Goal: Check status: Check status

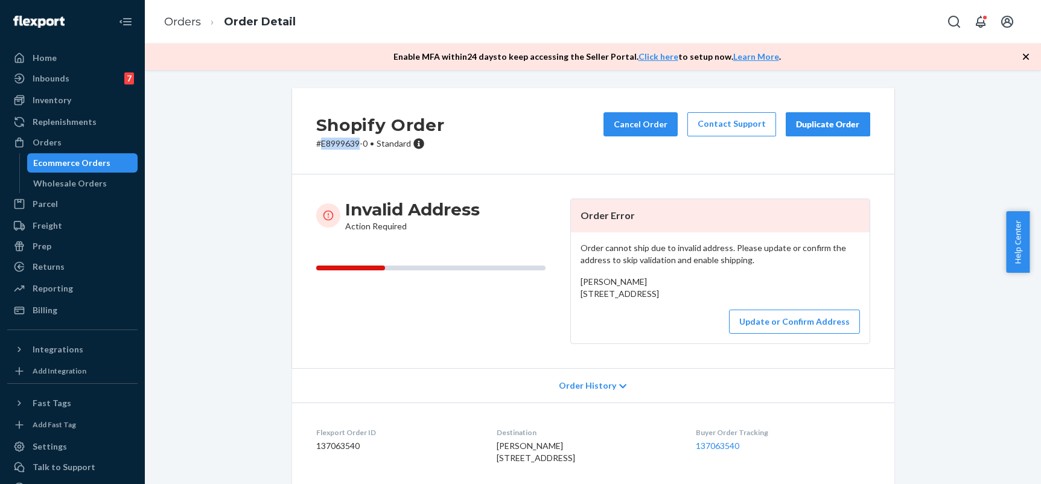
click at [56, 158] on div "Ecommerce Orders" at bounding box center [71, 163] width 77 height 12
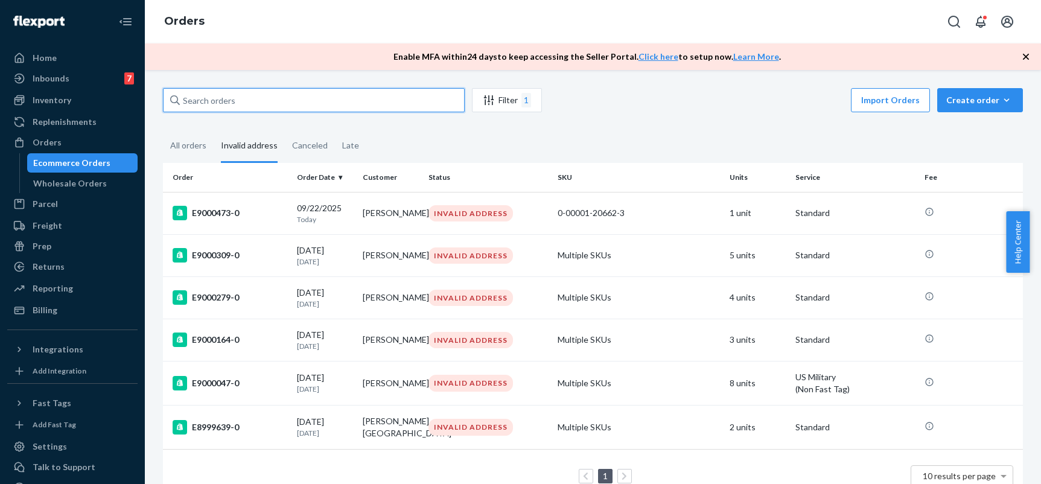
click at [245, 92] on input "text" at bounding box center [314, 100] width 302 height 24
paste input "E8999291"
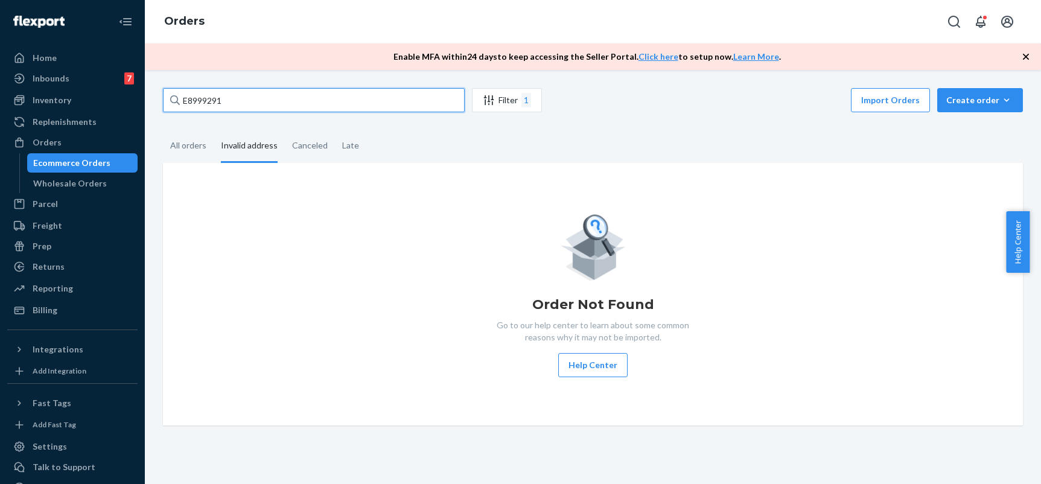
click at [279, 109] on input "E8999291" at bounding box center [314, 100] width 302 height 24
click at [199, 147] on div "All orders" at bounding box center [188, 146] width 36 height 33
click at [163, 130] on input "All orders" at bounding box center [163, 130] width 0 height 0
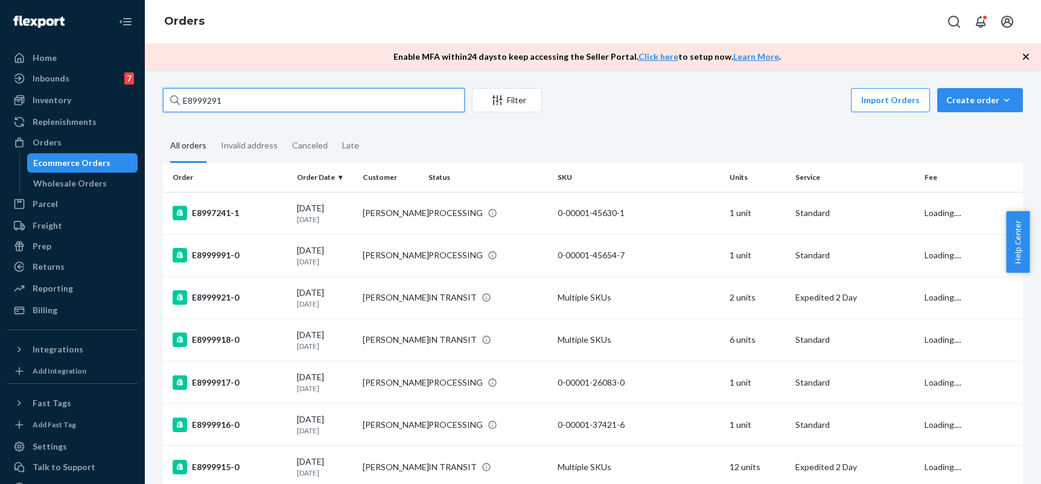
click at [231, 98] on input "E8999291" at bounding box center [314, 100] width 302 height 24
click at [250, 100] on input "E8999291" at bounding box center [314, 100] width 302 height 24
paste input "[PERSON_NAME]"
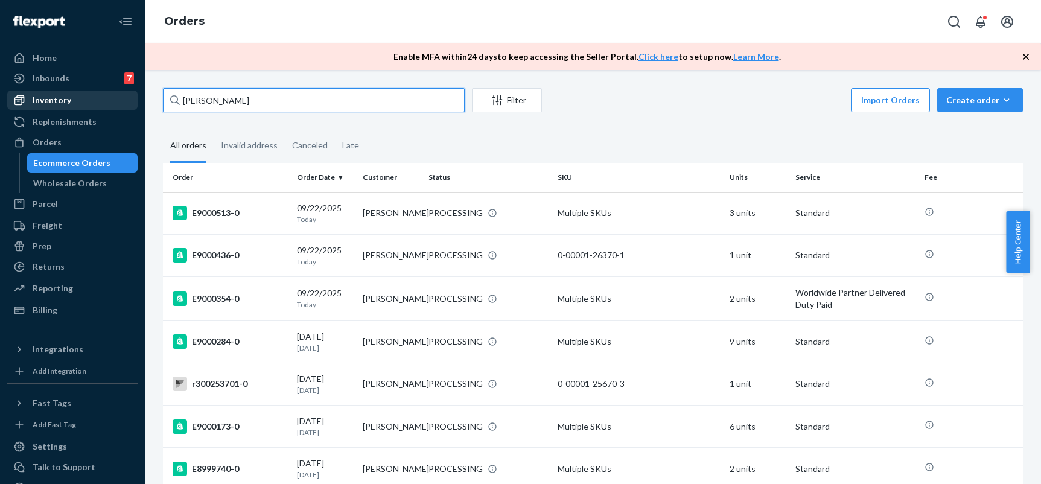
drag, startPoint x: 244, startPoint y: 95, endPoint x: 121, endPoint y: 95, distance: 123.7
click at [121, 95] on div "Home Inbounds 7 Shipping Plans Problems 7 Inventory Products Branded Packaging …" at bounding box center [520, 242] width 1041 height 484
paste input "E8999291"
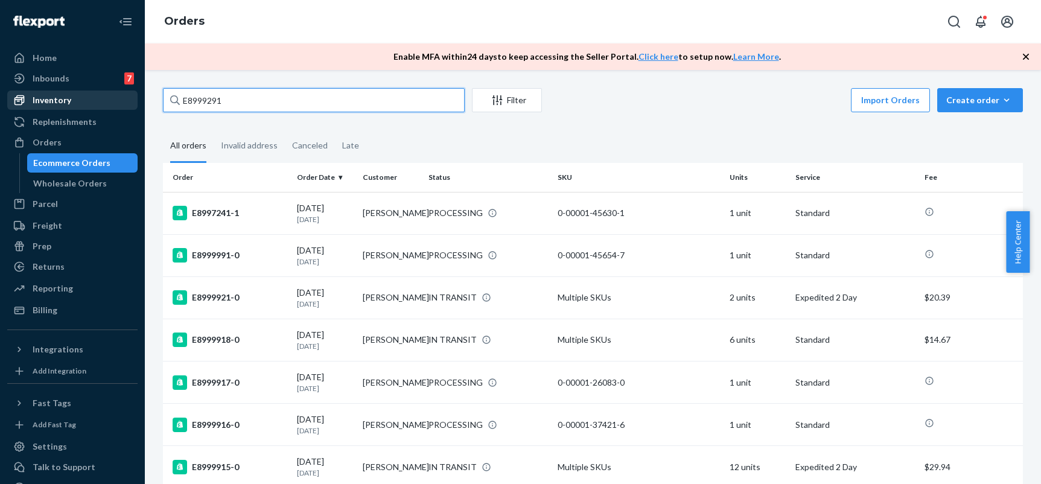
drag, startPoint x: 173, startPoint y: 100, endPoint x: 97, endPoint y: 97, distance: 76.1
click at [100, 97] on div "Home Inbounds 7 Shipping Plans Problems 7 Inventory Products Branded Packaging …" at bounding box center [520, 242] width 1041 height 484
paste input "[PERSON_NAME]"
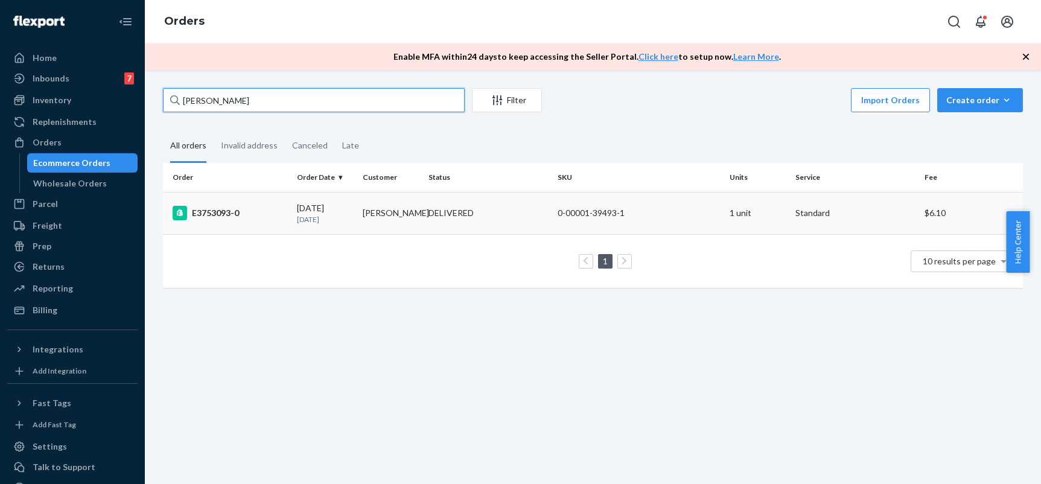
type input "[PERSON_NAME]"
click at [279, 104] on input "[PERSON_NAME]" at bounding box center [314, 100] width 302 height 24
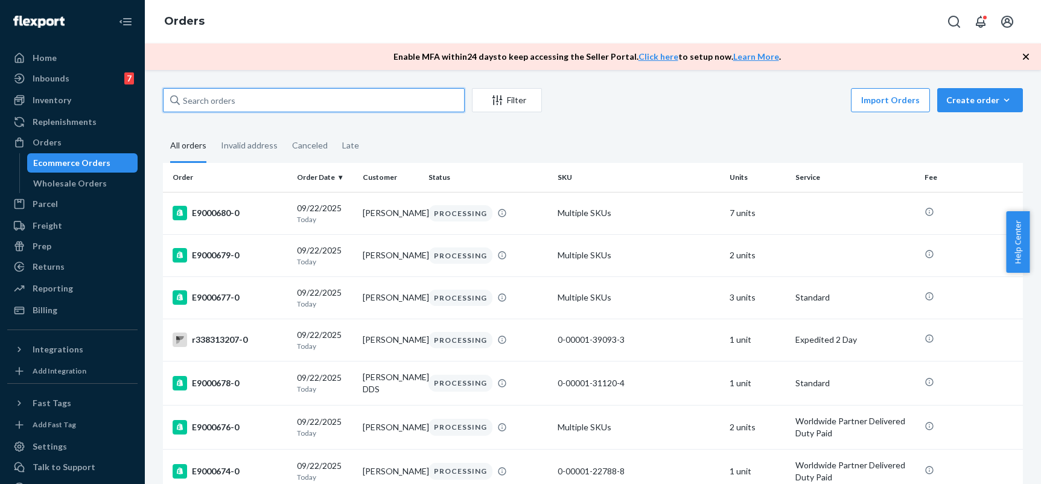
click at [270, 104] on input "text" at bounding box center [314, 100] width 302 height 24
paste input "[PERSON_NAME]"
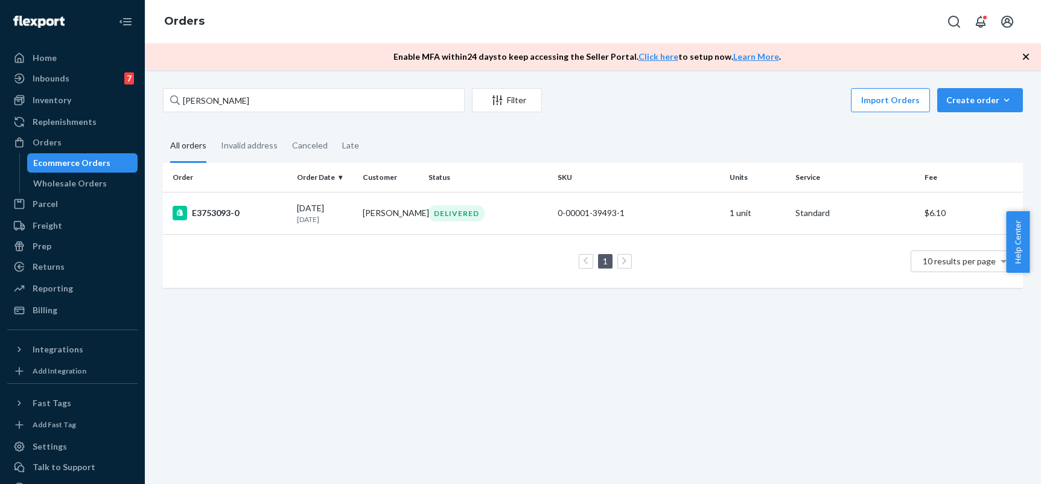
click at [34, 166] on div "Ecommerce Orders" at bounding box center [71, 163] width 77 height 12
click at [319, 97] on input "[PERSON_NAME]" at bounding box center [314, 100] width 302 height 24
paste input "E8999291"
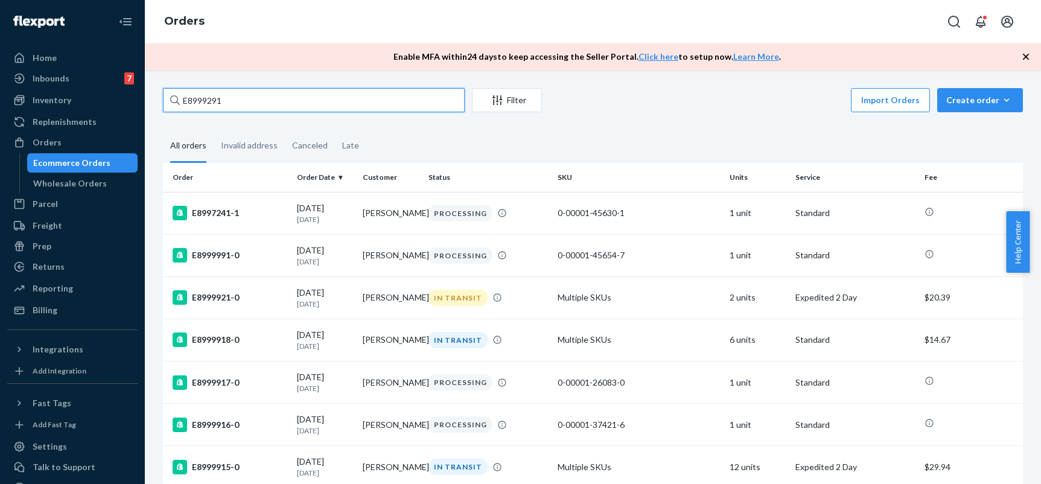
click at [248, 106] on input "E8999291" at bounding box center [314, 100] width 302 height 24
paste input "[EMAIL_ADDRESS][DOMAIN_NAME]"
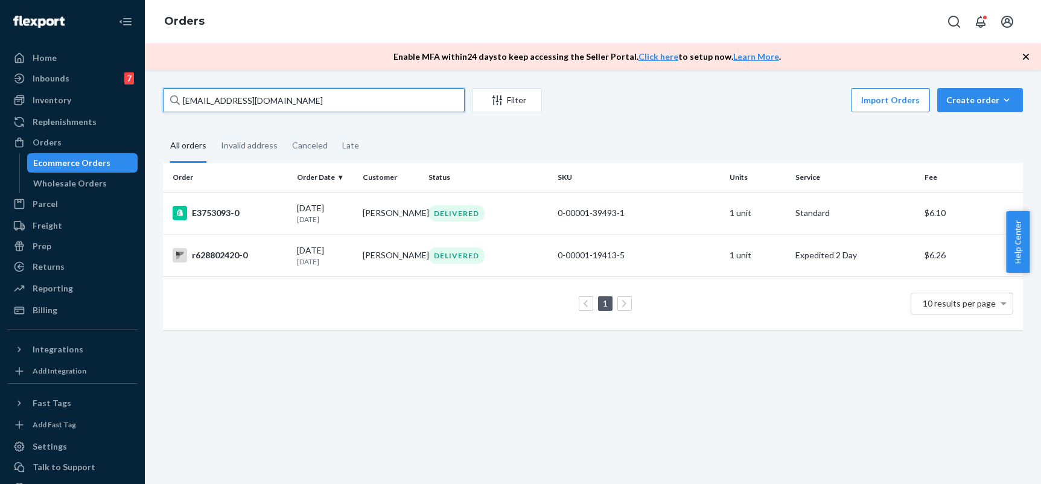
type input "[EMAIL_ADDRESS][DOMAIN_NAME]"
click at [256, 146] on div "Invalid address" at bounding box center [249, 146] width 57 height 33
click at [214, 130] on input "Invalid address" at bounding box center [214, 130] width 0 height 0
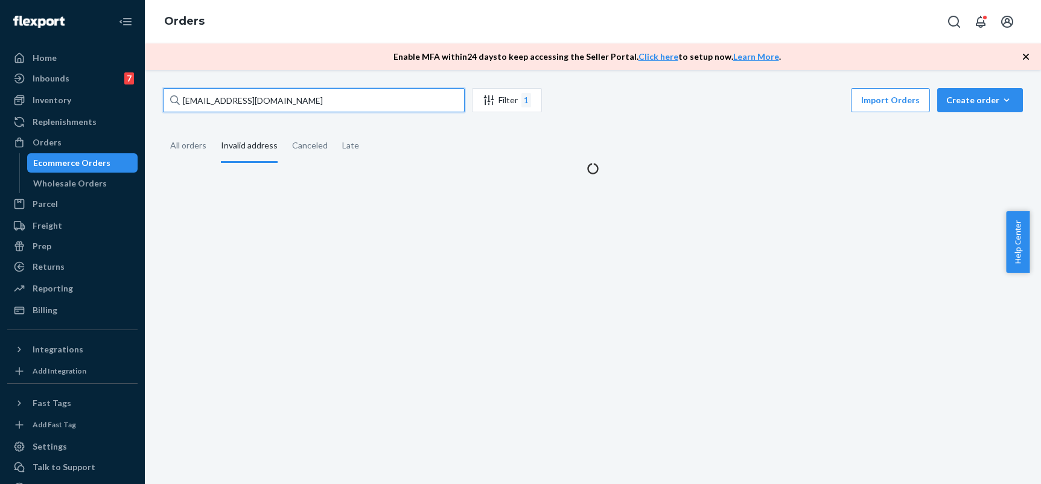
drag, startPoint x: 336, startPoint y: 106, endPoint x: 148, endPoint y: 91, distance: 188.9
click at [151, 91] on div "[EMAIL_ADDRESS][DOMAIN_NAME] Filter 1 Import Orders Create order Ecommerce orde…" at bounding box center [593, 277] width 896 height 414
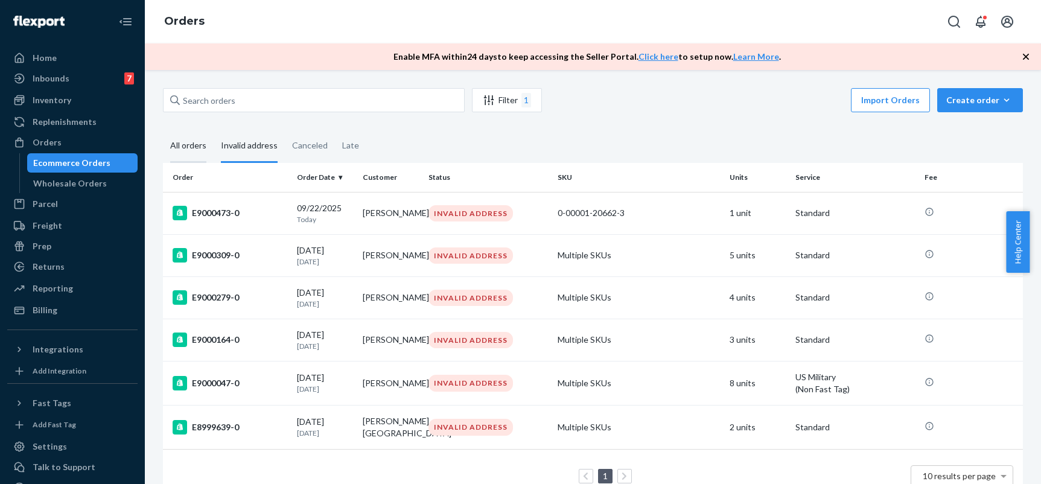
click at [201, 145] on div "All orders" at bounding box center [188, 146] width 36 height 33
click at [163, 130] on input "All orders" at bounding box center [163, 130] width 0 height 0
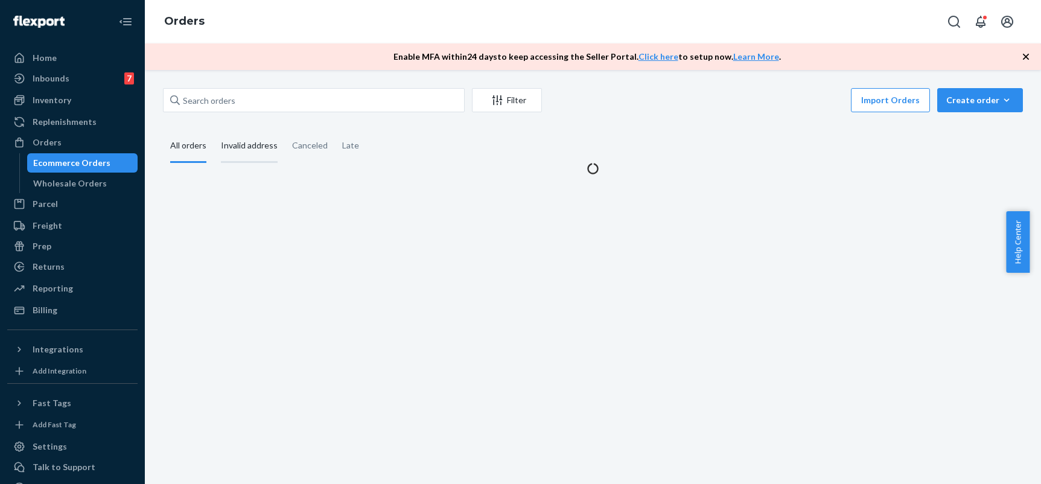
click at [240, 147] on div "Invalid address" at bounding box center [249, 146] width 57 height 33
click at [214, 130] on input "Invalid address" at bounding box center [214, 130] width 0 height 0
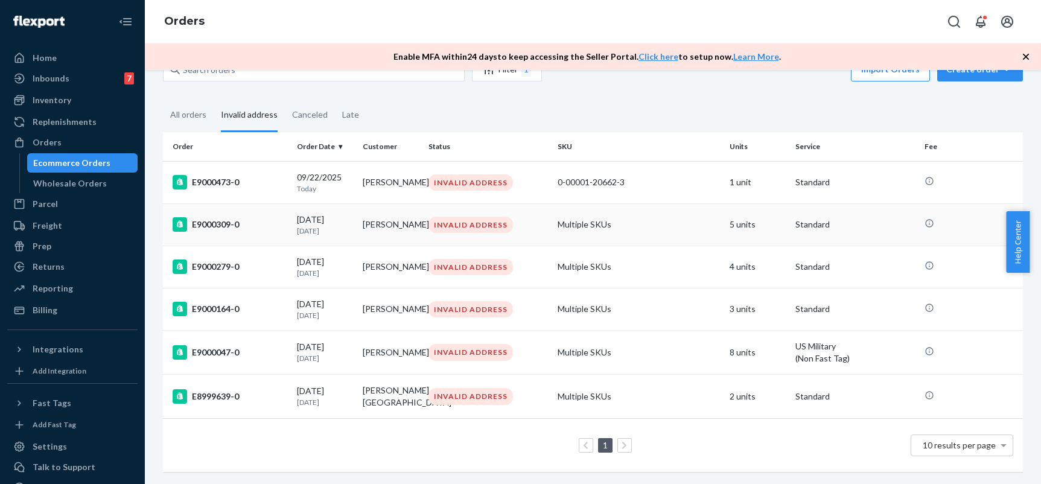
scroll to position [46, 0]
copy div "E8999639"
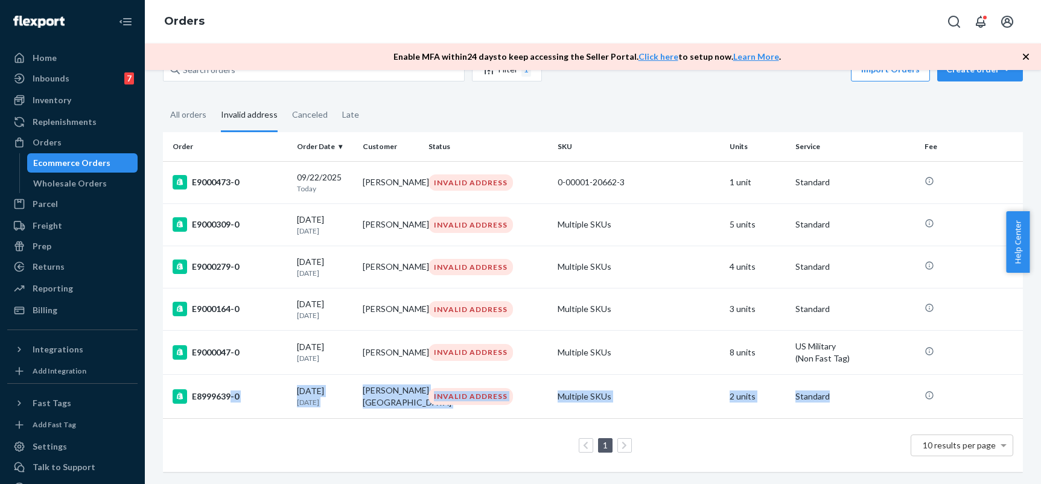
drag, startPoint x: 232, startPoint y: 384, endPoint x: 204, endPoint y: 429, distance: 52.9
click at [204, 429] on table "Order Order Date Customer Status SKU Units Service Fee E9000473-0 [DATE] [DATE]…" at bounding box center [593, 302] width 860 height 340
click at [223, 429] on div "1 10 results per page" at bounding box center [593, 445] width 841 height 39
drag, startPoint x: 233, startPoint y: 387, endPoint x: 212, endPoint y: 336, distance: 54.7
click at [206, 456] on table "Order Order Date Customer Status SKU Units Service Fee E9000473-0 [DATE] [DATE]…" at bounding box center [593, 302] width 860 height 340
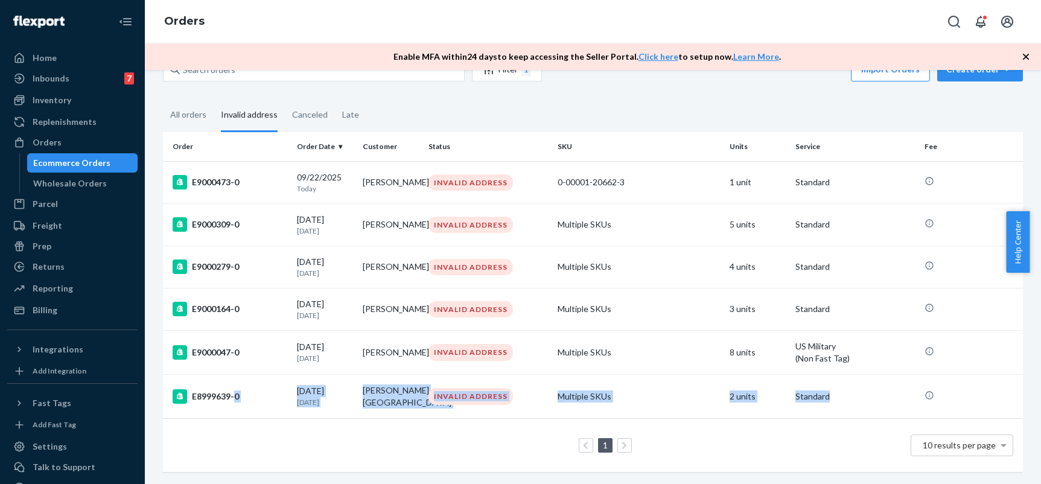
click at [436, 444] on div "1 10 results per page" at bounding box center [593, 445] width 841 height 39
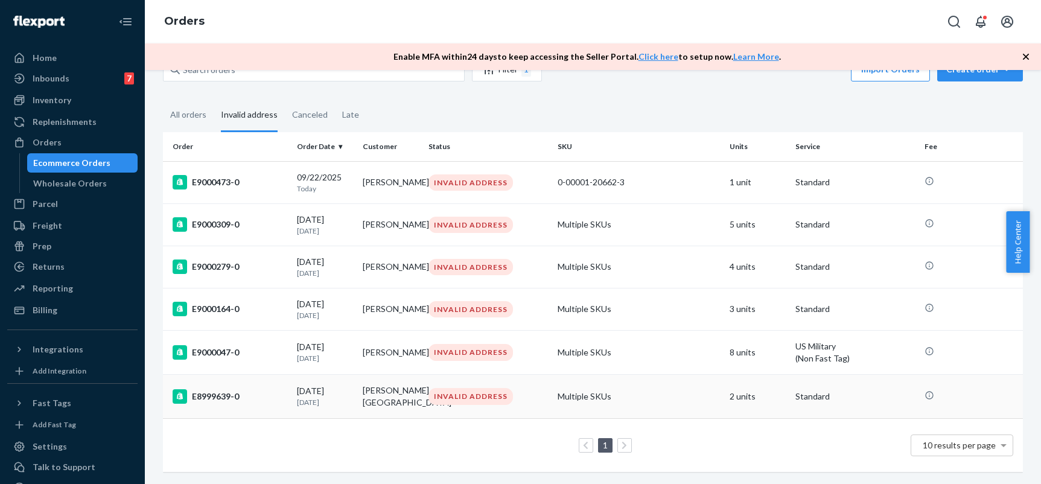
click at [409, 388] on td "[PERSON_NAME][GEOGRAPHIC_DATA]" at bounding box center [391, 397] width 66 height 44
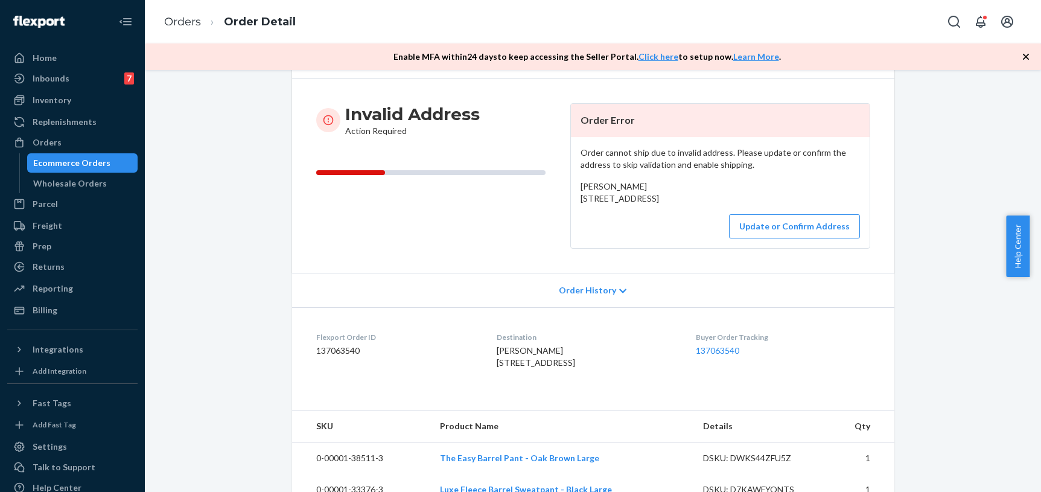
scroll to position [21, 0]
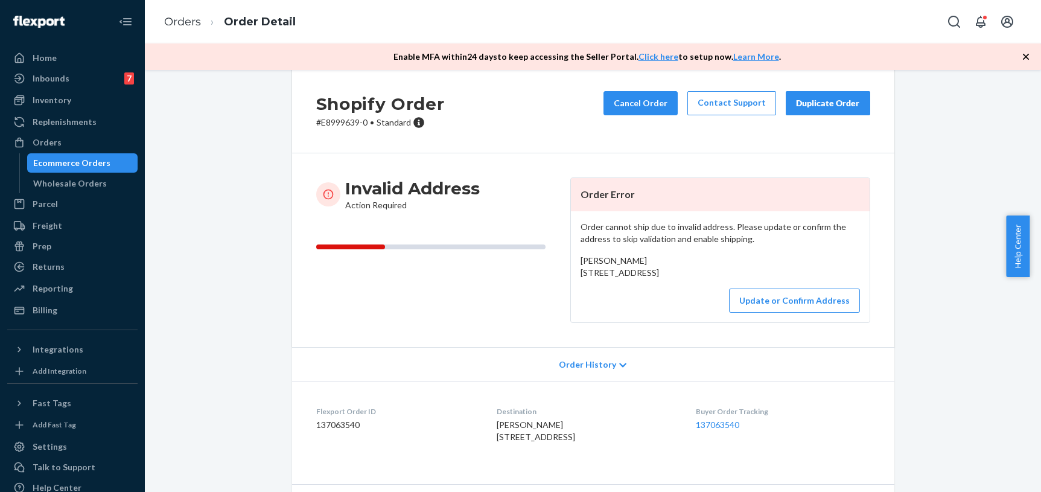
drag, startPoint x: 587, startPoint y: 302, endPoint x: 574, endPoint y: 261, distance: 42.9
click at [574, 261] on div "Order cannot ship due to invalid address. Please update or confirm the address …" at bounding box center [720, 266] width 299 height 111
copy span "[PERSON_NAME] [STREET_ADDRESS]"
click at [223, 146] on div "Shopify Order # E8999639-0 • Standard Cancel Order Contact Support Duplicate Or…" at bounding box center [593, 330] width 878 height 527
